Goal: Task Accomplishment & Management: Complete application form

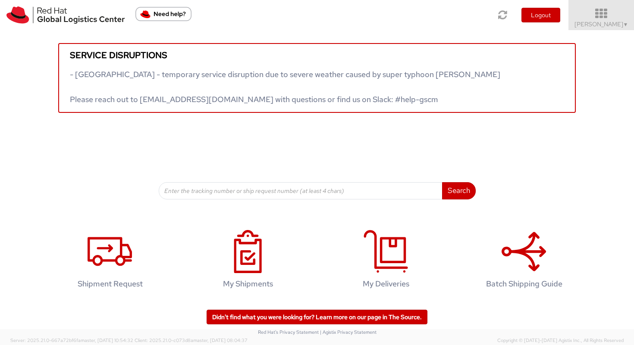
click at [600, 22] on span "Irene Tirozzi ▼" at bounding box center [601, 24] width 54 height 8
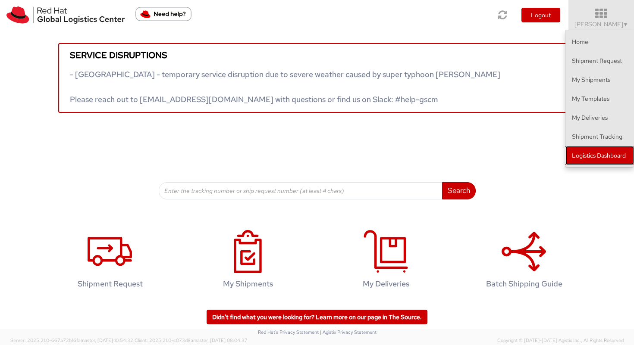
click at [581, 157] on link "Logistics Dashboard" at bounding box center [599, 155] width 69 height 19
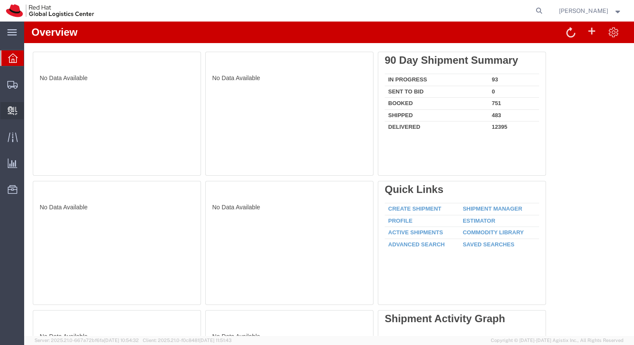
click at [0, 0] on span "Create Delivery" at bounding box center [0, 0] width 0 height 0
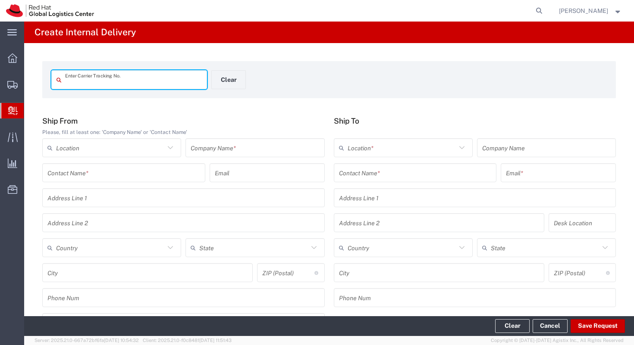
click at [85, 84] on input "text" at bounding box center [133, 79] width 137 height 15
type input "2775354794"
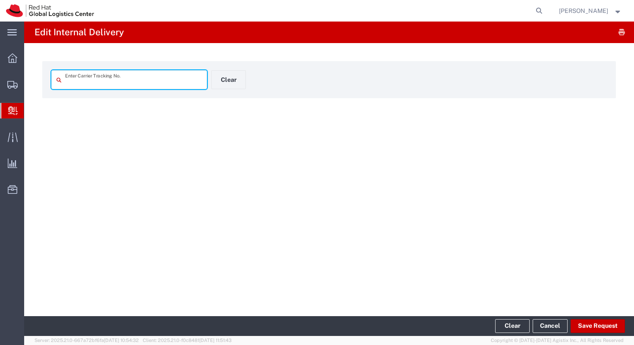
type input "2775354794"
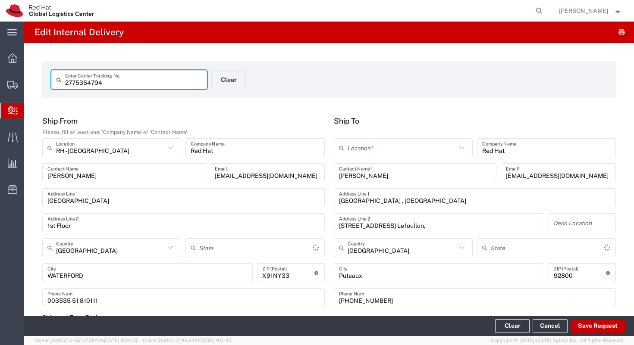
type input "Your Packaging"
type input "Express Worldwide"
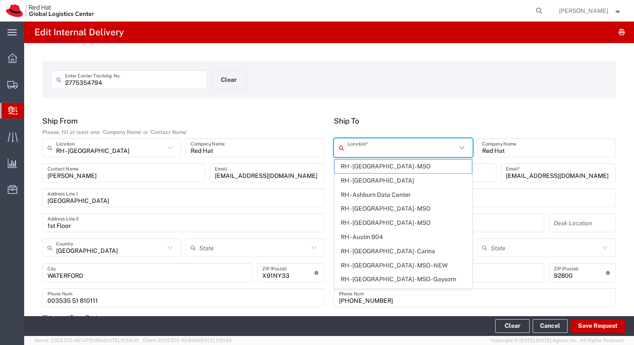
click at [359, 150] on input "text" at bounding box center [401, 148] width 109 height 15
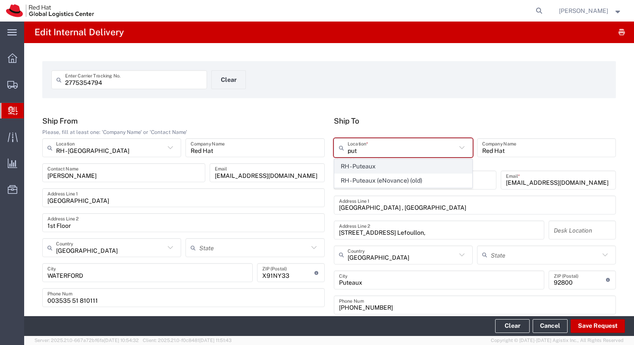
click at [360, 167] on span "RH - Puteaux" at bounding box center [402, 166] width 137 height 13
type input "RH - Puteaux"
type input "Red Hat France SARL"
type input "Immeuble Defense Plaza, 8th Floor"
type input "[STREET_ADDRESS] Lefoullon"
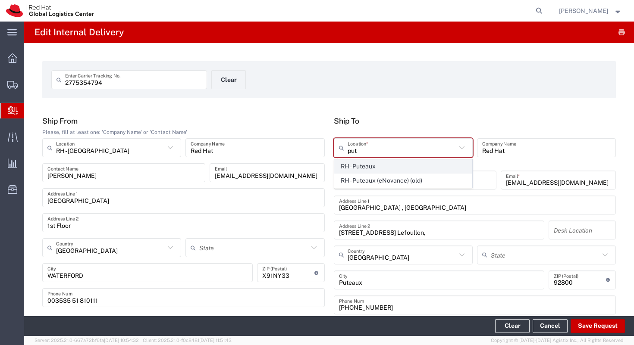
type input "PUTEAUX"
type input "[PHONE_NUMBER]"
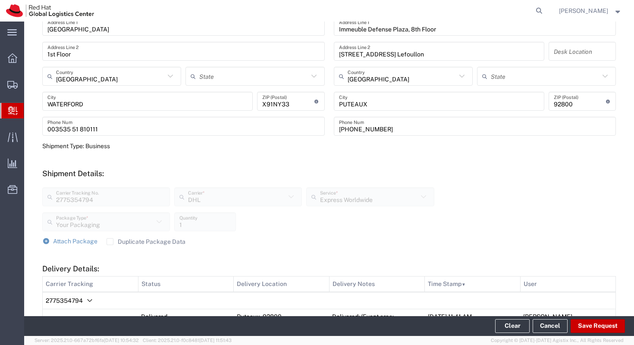
scroll to position [178, 0]
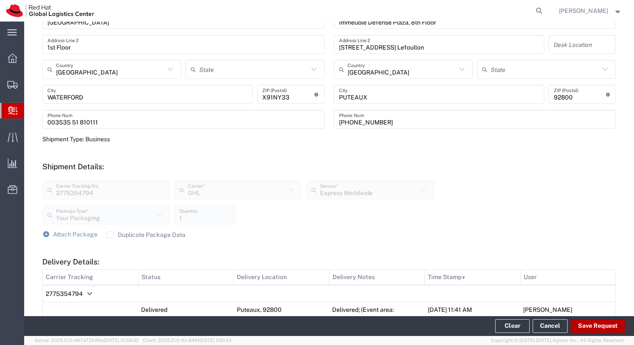
click at [588, 326] on button "Save Request" at bounding box center [597, 326] width 54 height 14
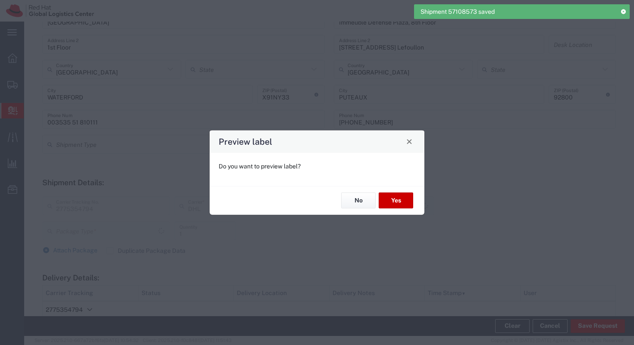
type input "Express Worldwide"
type input "Your Packaging"
click at [357, 197] on button "No" at bounding box center [358, 201] width 34 height 16
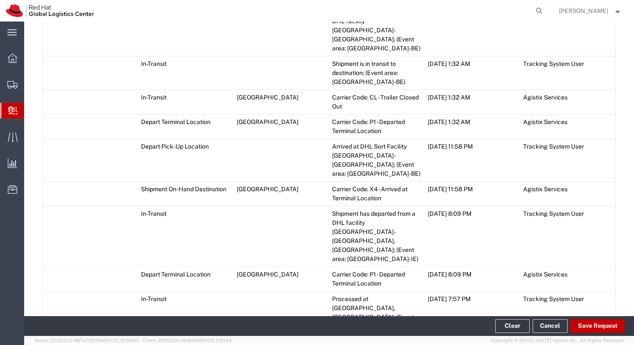
scroll to position [1073, 0]
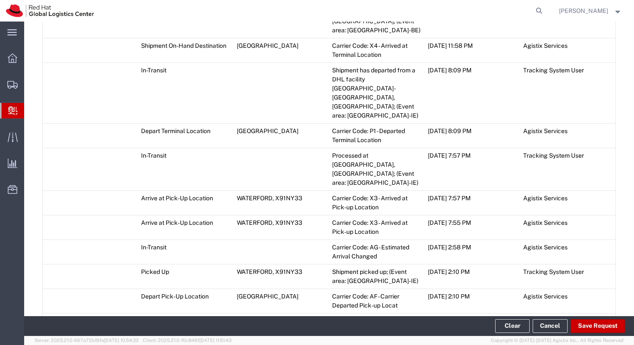
click at [84, 336] on span "Add Transit Event" at bounding box center [77, 339] width 49 height 7
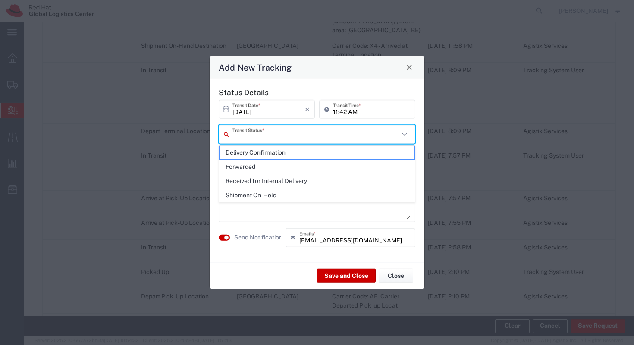
click at [250, 138] on input "text" at bounding box center [315, 134] width 166 height 15
click at [254, 149] on span "Delivery Confirmation" at bounding box center [316, 152] width 195 height 13
type input "Delivery Confirmation"
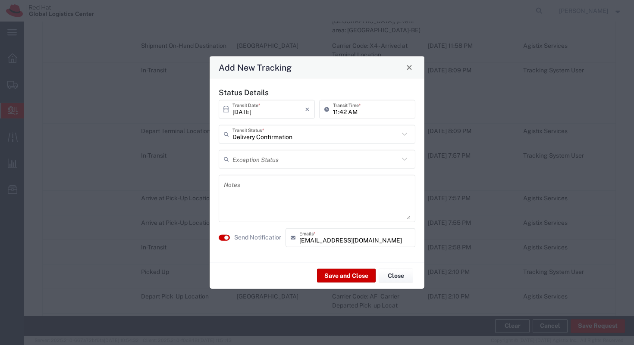
click at [250, 175] on div "Notes" at bounding box center [317, 198] width 197 height 47
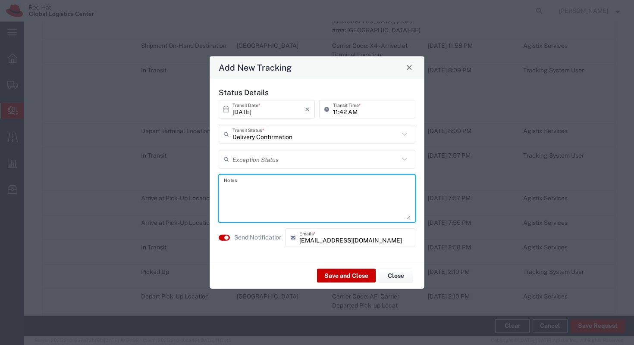
click at [249, 184] on textarea at bounding box center [317, 198] width 186 height 42
type textarea "parcel available at the reception - see [PERSON_NAME]"
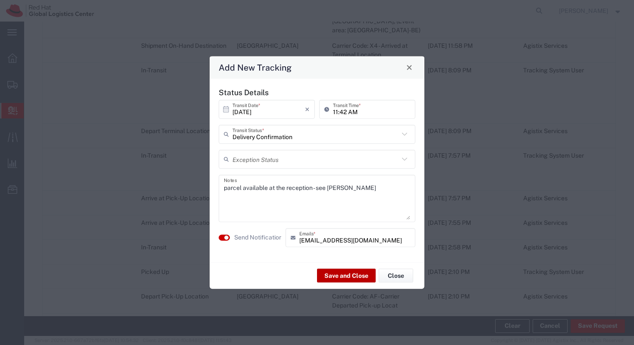
click at [328, 272] on button "Save and Close" at bounding box center [346, 276] width 59 height 14
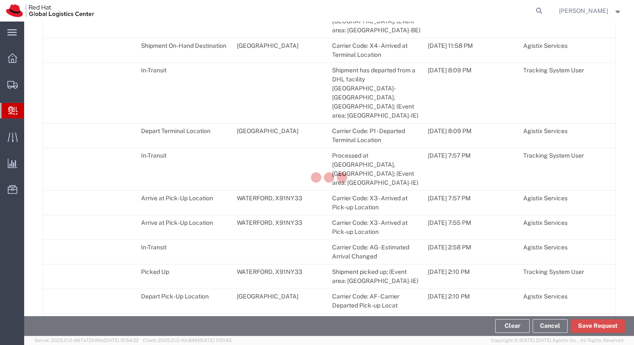
scroll to position [1097, 0]
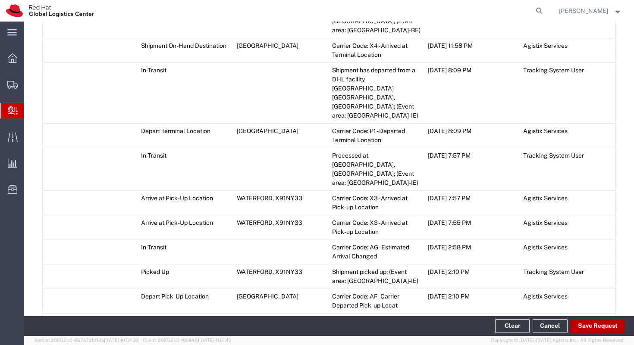
click at [608, 329] on button "Save Request" at bounding box center [597, 326] width 54 height 14
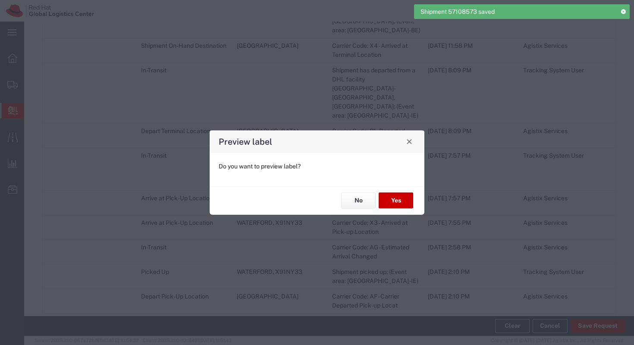
type input "Your Packaging"
type input "Express Worldwide"
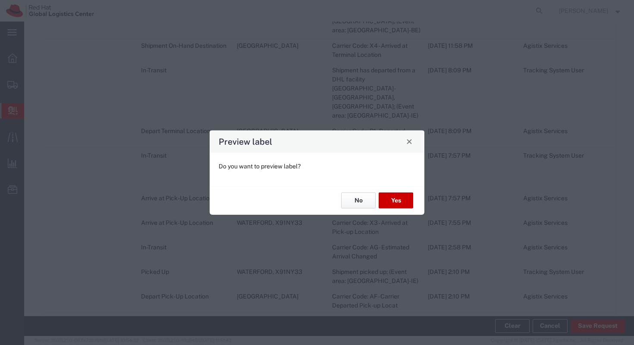
click at [350, 201] on button "No" at bounding box center [358, 201] width 34 height 16
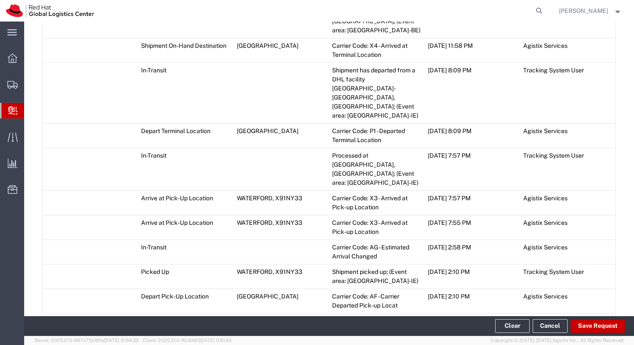
click at [0, 0] on span "Create Delivery" at bounding box center [0, 0] width 0 height 0
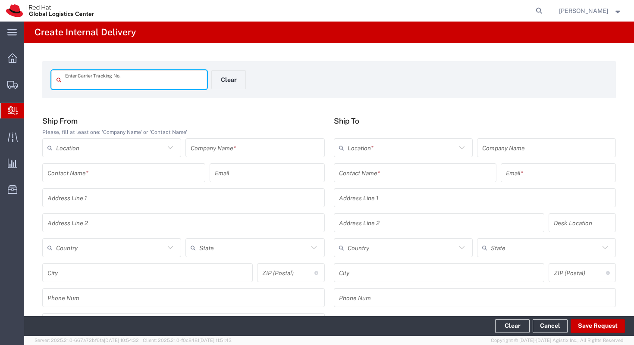
click at [131, 78] on input "text" at bounding box center [133, 79] width 137 height 15
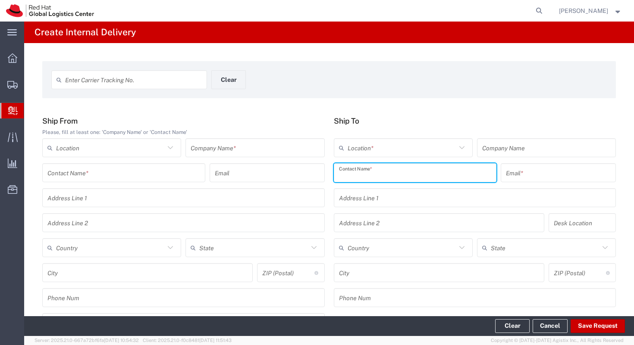
click at [354, 173] on input "text" at bounding box center [415, 173] width 153 height 15
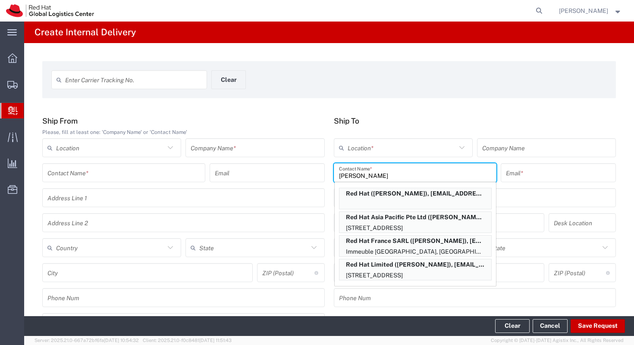
type input "[PERSON_NAME]"
type input "RH - Puteaux"
type input "Red Hat France SARL"
type input "[PERSON_NAME]"
type input "[EMAIL_ADDRESS][DOMAIN_NAME]"
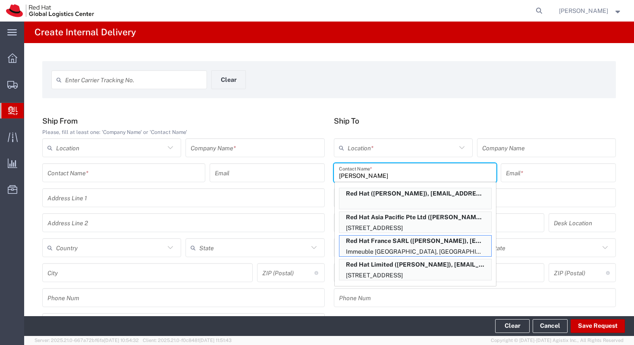
type input "Immeuble Defense Plaza, 8th Floor"
type input "[STREET_ADDRESS]¨re Lefoullon"
type input "FLEX"
type input "[GEOGRAPHIC_DATA]"
type input "PUTEAUX"
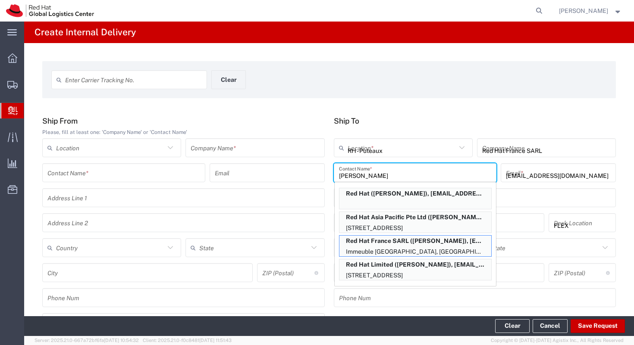
type input "92800"
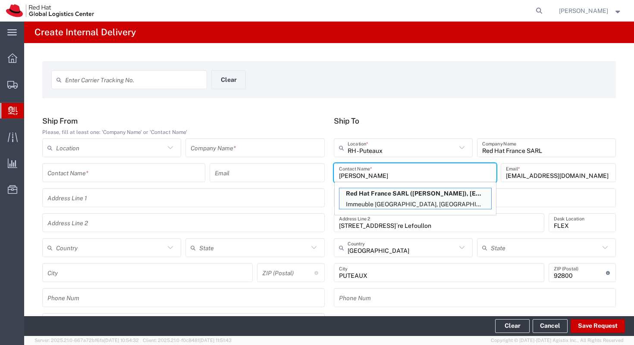
type input "[PERSON_NAME]"
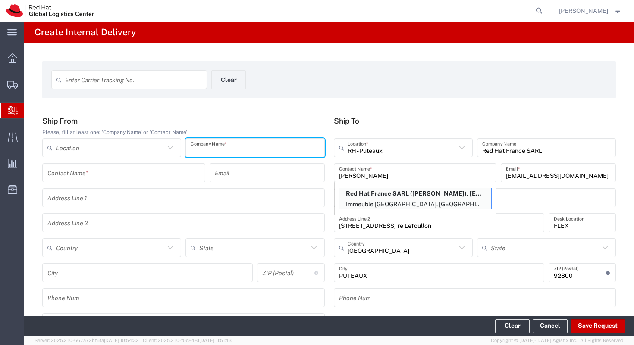
click at [209, 150] on input "text" at bounding box center [255, 148] width 128 height 15
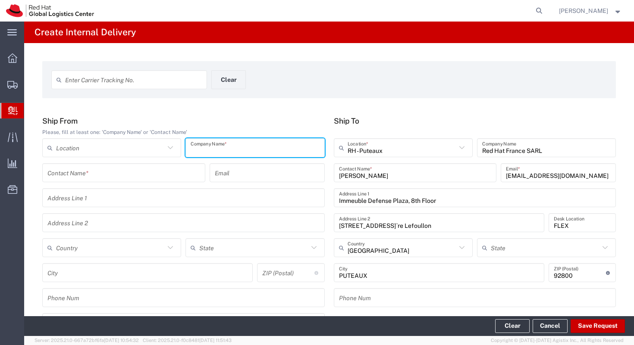
type input "C"
click at [166, 170] on div "Contact Name *" at bounding box center [123, 172] width 163 height 19
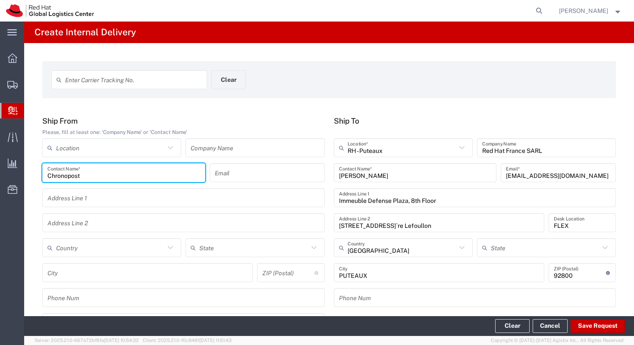
type input "Chronopost"
click at [257, 116] on h5 "Ship From" at bounding box center [183, 120] width 282 height 9
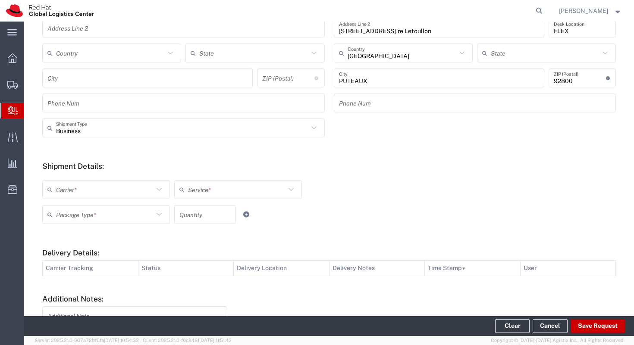
scroll to position [197, 0]
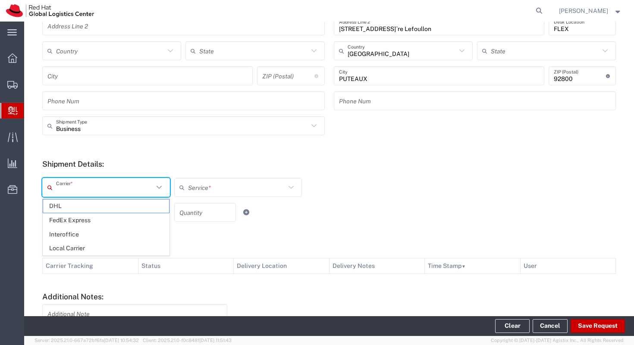
click at [92, 186] on input "text" at bounding box center [104, 187] width 97 height 15
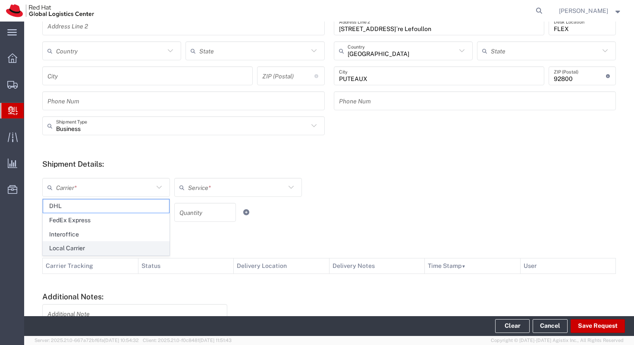
click at [85, 248] on span "Local Carrier" at bounding box center [106, 248] width 126 height 13
type input "Local Carrier"
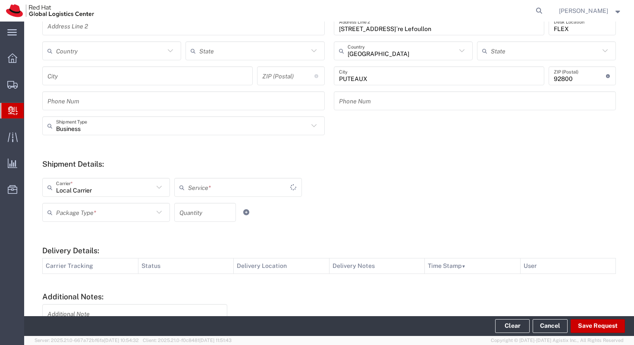
type input "Local_Ground"
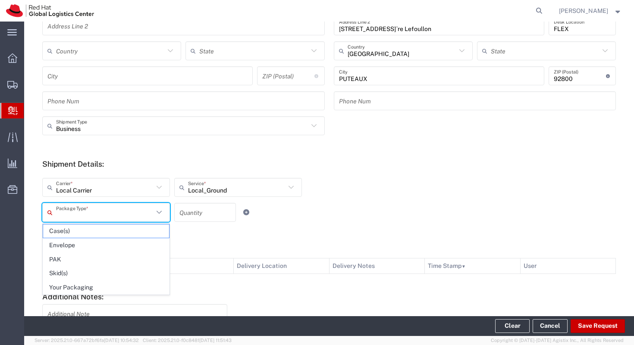
click at [109, 216] on input "text" at bounding box center [104, 212] width 97 height 15
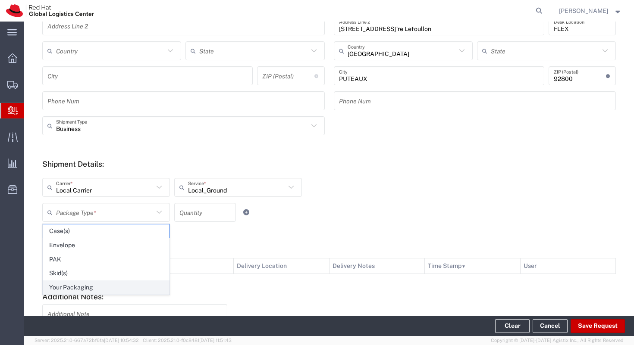
click at [101, 291] on span "Your Packaging" at bounding box center [106, 287] width 126 height 13
type input "Your Packaging"
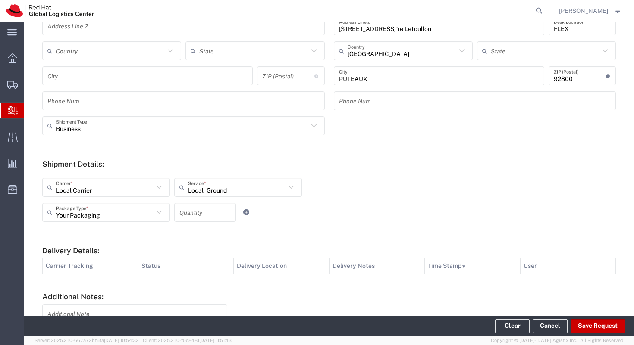
click at [186, 213] on input "number" at bounding box center [204, 212] width 51 height 15
type input "1"
click at [601, 326] on button "Save Request" at bounding box center [597, 326] width 54 height 14
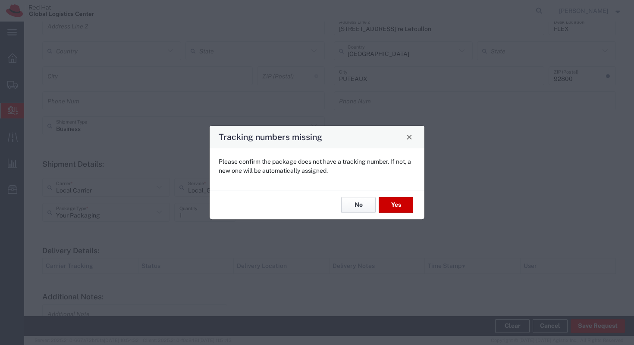
click at [362, 204] on button "No" at bounding box center [358, 205] width 34 height 16
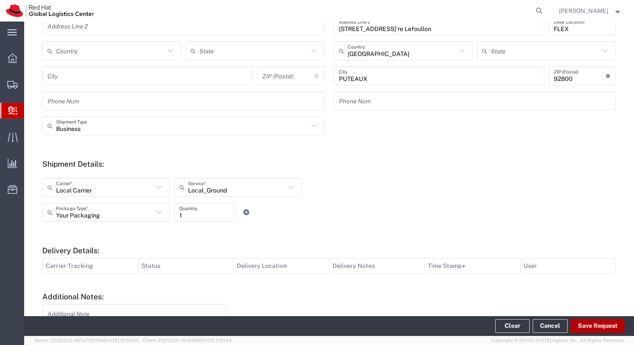
click at [593, 320] on button "Save Request" at bounding box center [597, 326] width 54 height 14
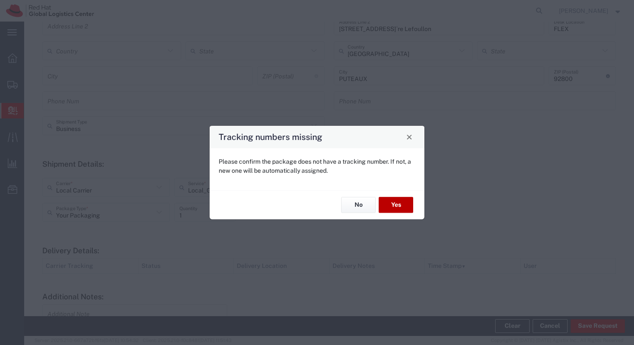
click at [400, 205] on button "Yes" at bounding box center [395, 205] width 34 height 16
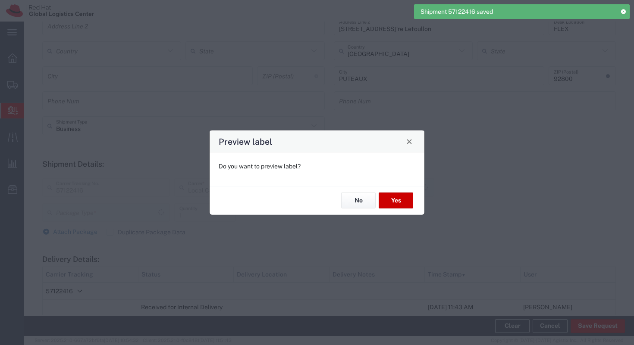
type input "Your Packaging"
type input "Local_Ground"
click at [357, 193] on button "No" at bounding box center [358, 201] width 34 height 16
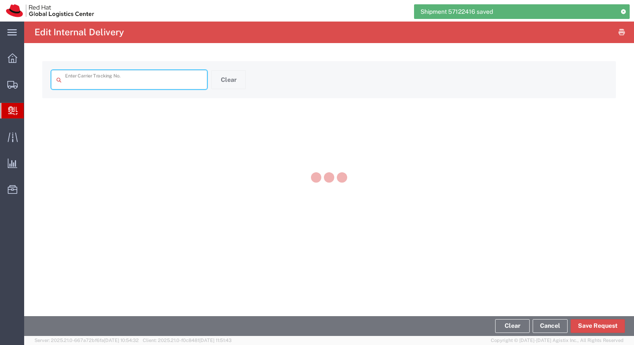
type input "57122416"
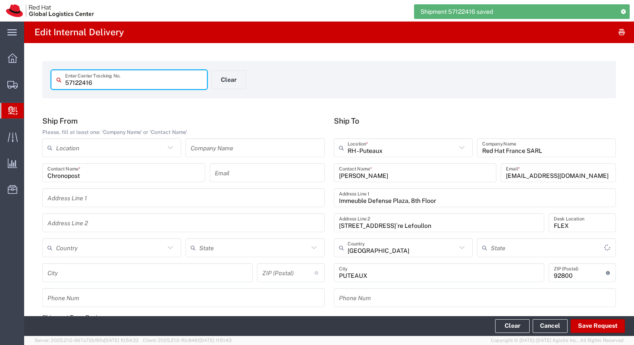
type input "Your Packaging"
type input "Local_Ground"
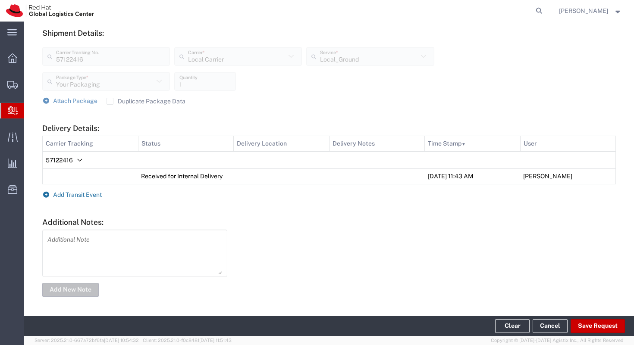
click at [66, 192] on span "Add Transit Event" at bounding box center [77, 194] width 49 height 7
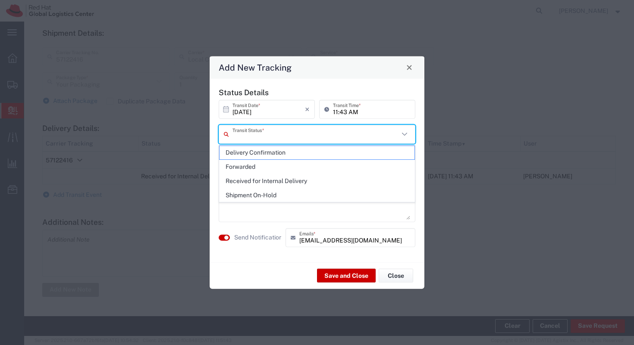
click at [267, 137] on input "text" at bounding box center [315, 134] width 166 height 15
click at [266, 156] on span "Delivery Confirmation" at bounding box center [316, 152] width 195 height 13
type input "Delivery Confirmation"
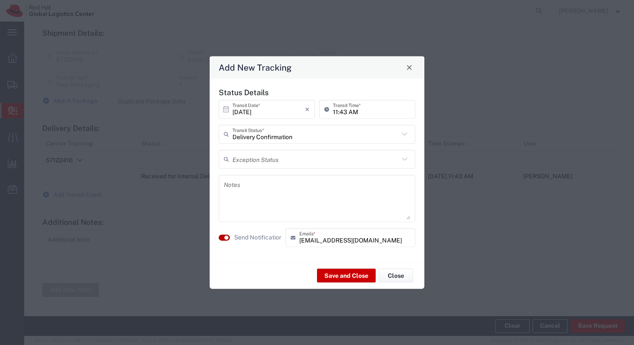
click at [223, 238] on button "button" at bounding box center [224, 237] width 11 height 6
click at [359, 277] on button "Save and Close" at bounding box center [346, 276] width 59 height 14
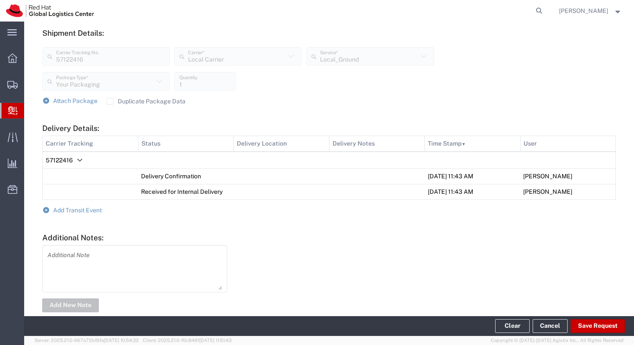
scroll to position [0, 0]
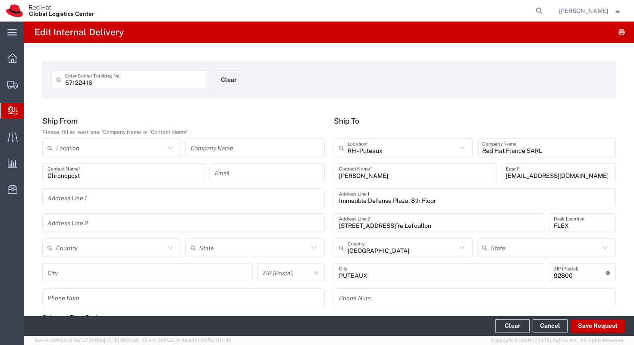
click at [0, 0] on span "Create Delivery" at bounding box center [0, 0] width 0 height 0
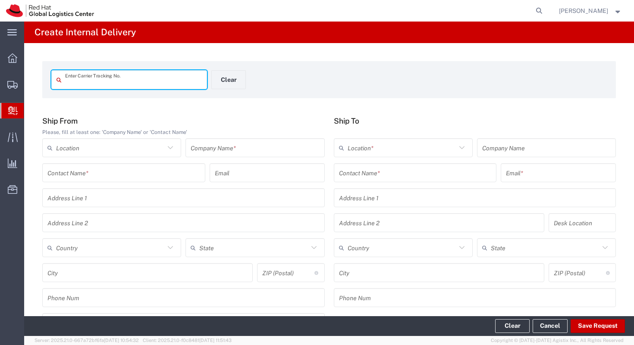
click at [74, 82] on input "text" at bounding box center [133, 79] width 137 height 15
type input "5335998496"
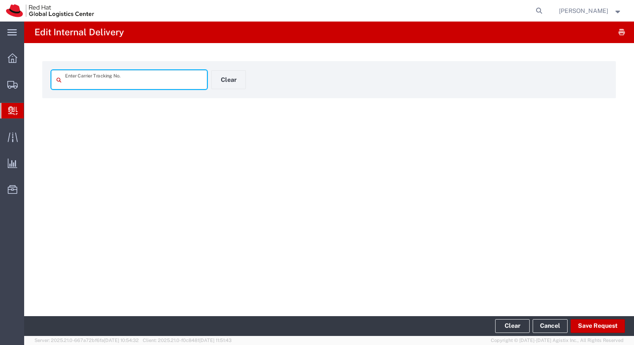
type input "5335998496"
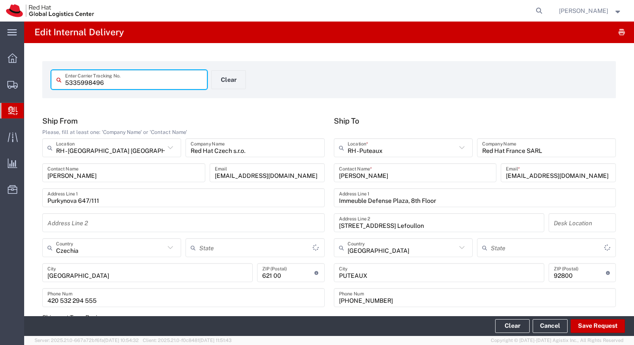
type input "Your Packaging"
type input "Economy Select"
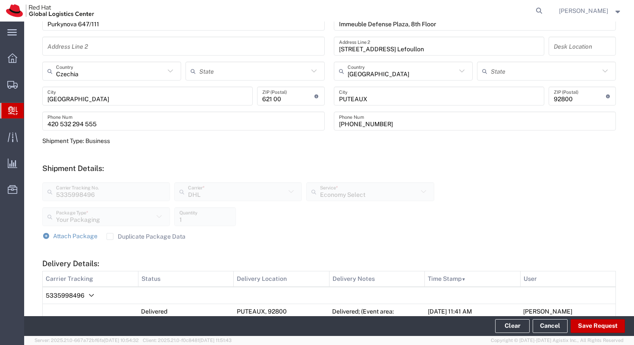
scroll to position [239, 0]
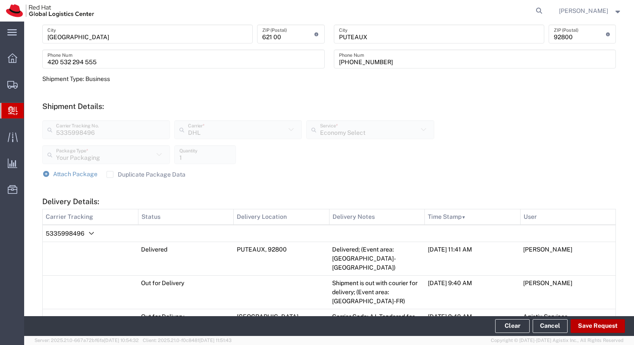
click at [580, 326] on button "Save Request" at bounding box center [597, 326] width 54 height 14
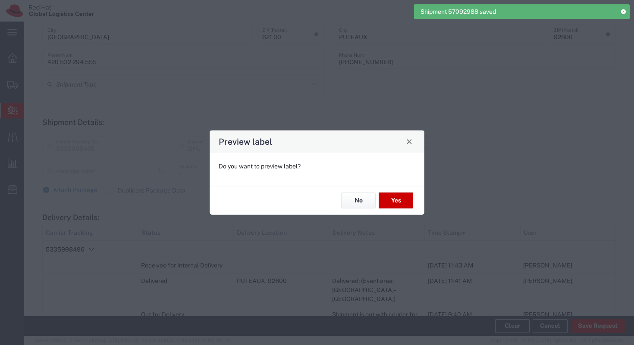
type input "Your Packaging"
type input "Economy Select"
click at [365, 196] on button "No" at bounding box center [358, 201] width 34 height 16
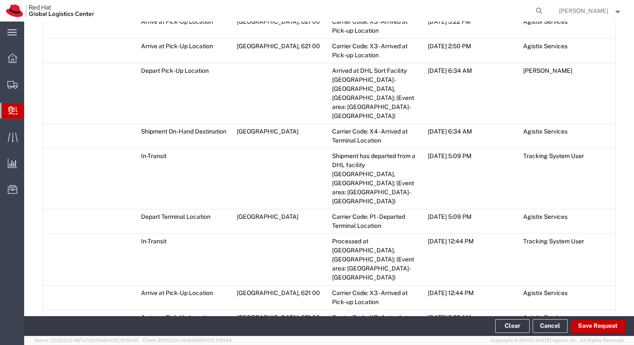
scroll to position [1523, 0]
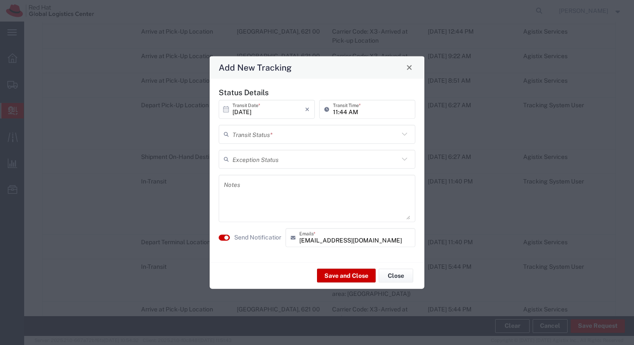
click at [246, 142] on div "Transit Status *" at bounding box center [317, 134] width 197 height 19
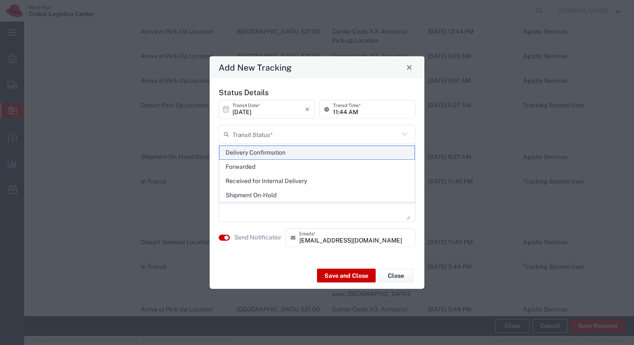
click at [240, 153] on span "Delivery Confirmation" at bounding box center [316, 152] width 195 height 13
type input "Delivery Confirmation"
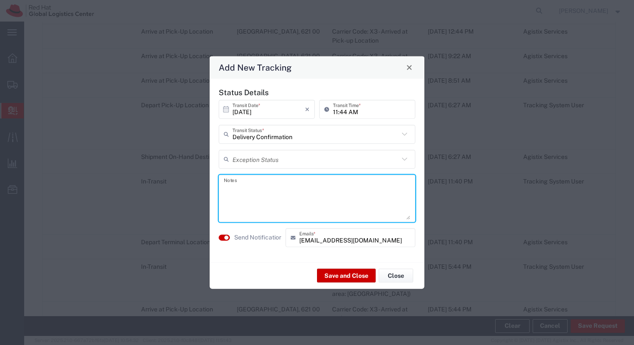
click at [248, 191] on textarea at bounding box center [317, 198] width 186 height 42
paste textarea "parcel available at the reception - see [PERSON_NAME]"
type textarea "parcel available at the reception - see [PERSON_NAME]"
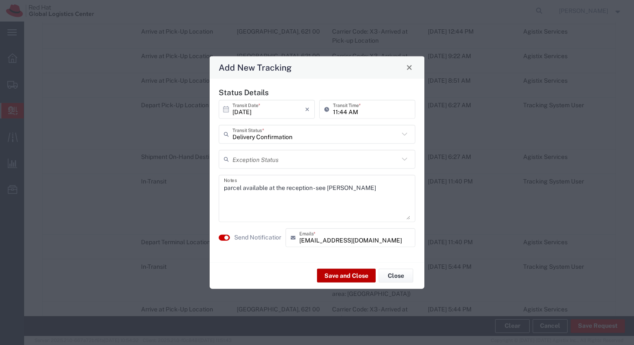
click at [353, 275] on button "Save and Close" at bounding box center [346, 276] width 59 height 14
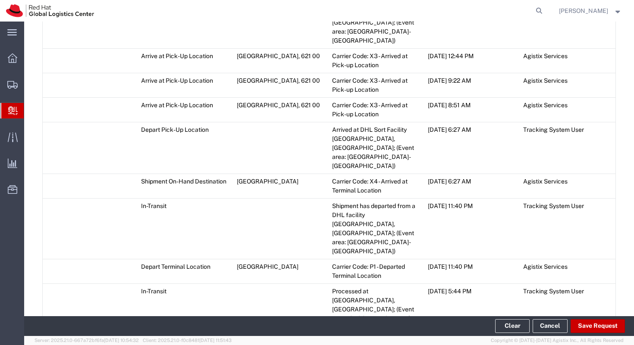
scroll to position [1547, 0]
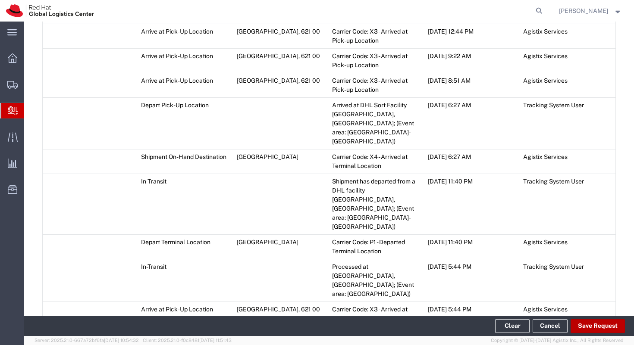
click at [584, 325] on button "Save Request" at bounding box center [597, 326] width 54 height 14
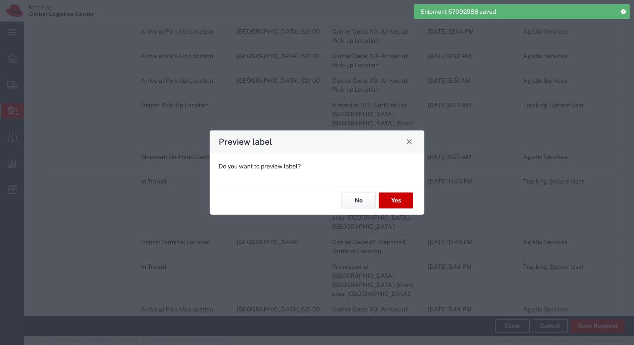
type input "Your Packaging"
type input "Economy Select"
click at [364, 201] on button "No" at bounding box center [358, 201] width 34 height 16
